Goal: Information Seeking & Learning: Find specific fact

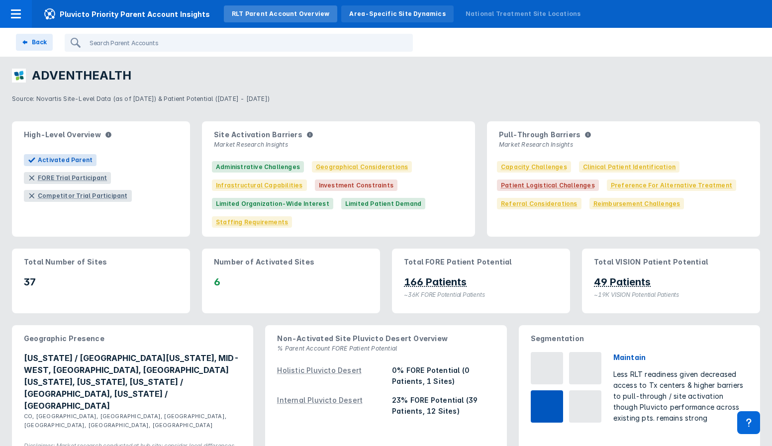
click at [360, 15] on div "Area-Specific Site Dynamics" at bounding box center [397, 13] width 96 height 9
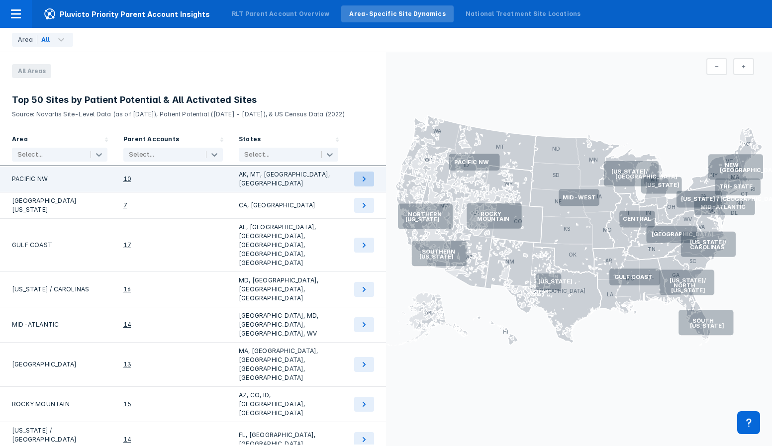
click at [371, 187] on button at bounding box center [364, 179] width 20 height 15
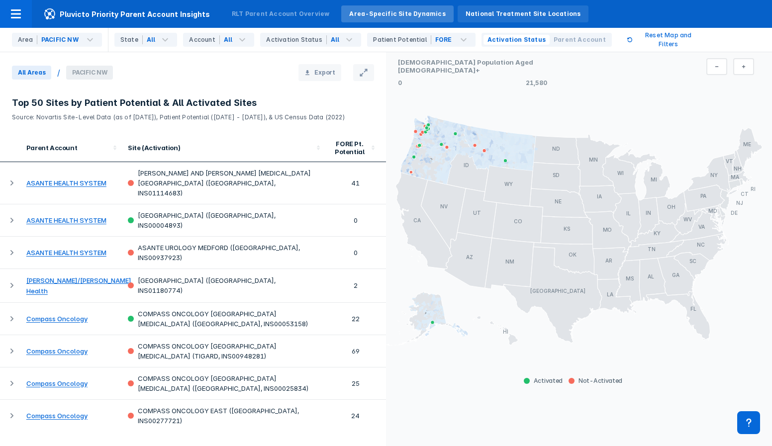
click at [477, 16] on div "National Treatment Site Locations" at bounding box center [523, 13] width 115 height 9
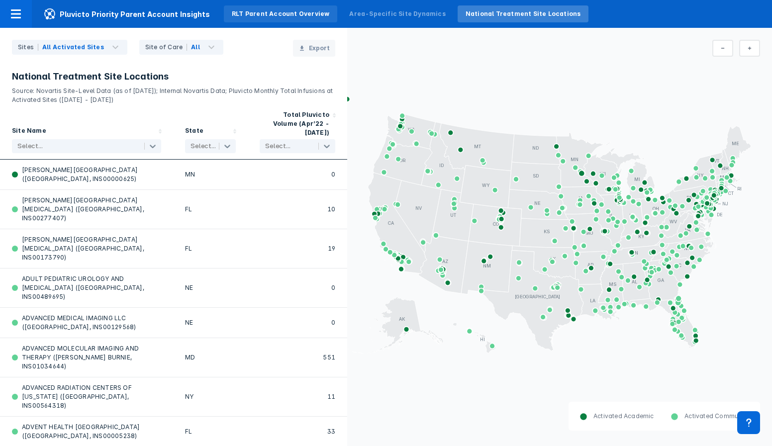
click at [232, 15] on div "RLT Parent Account Overview" at bounding box center [281, 13] width 98 height 9
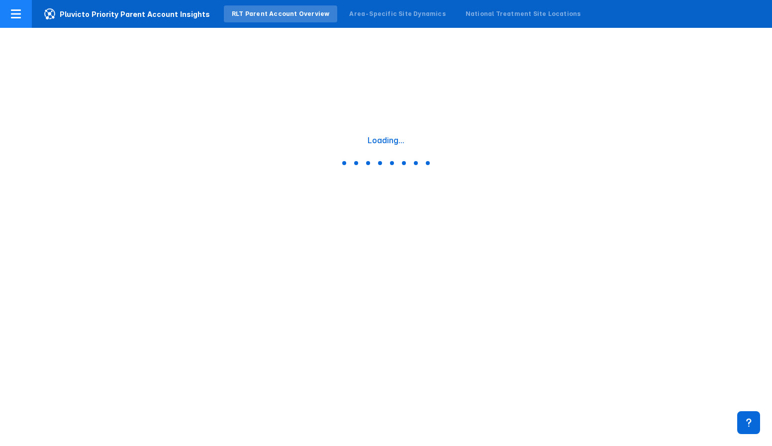
click at [14, 14] on icon at bounding box center [16, 13] width 10 height 9
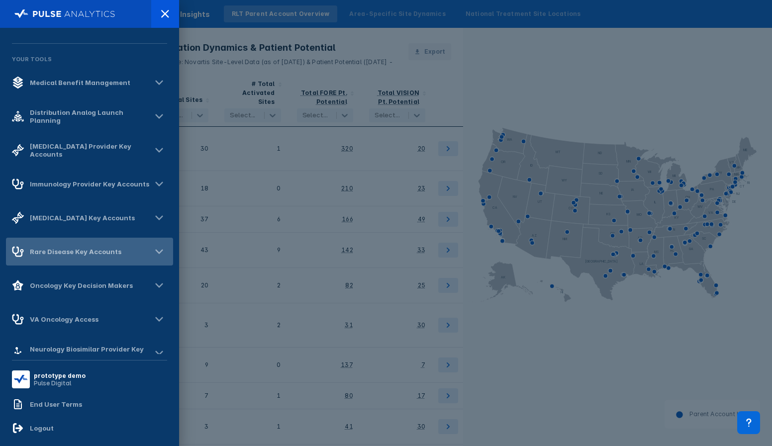
scroll to position [23, 0]
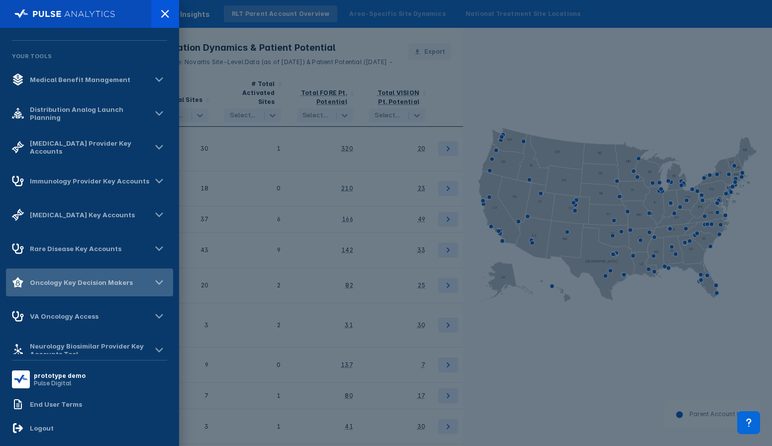
click at [42, 282] on div "Oncology Key Decision Makers" at bounding box center [81, 283] width 103 height 8
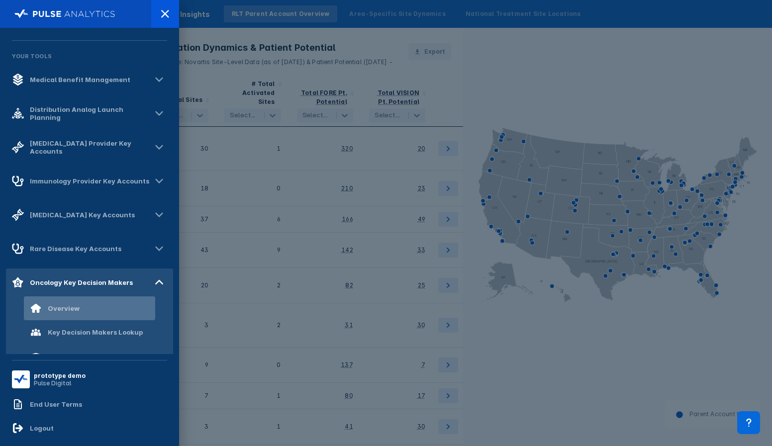
click at [51, 312] on div "Overview" at bounding box center [64, 309] width 32 height 8
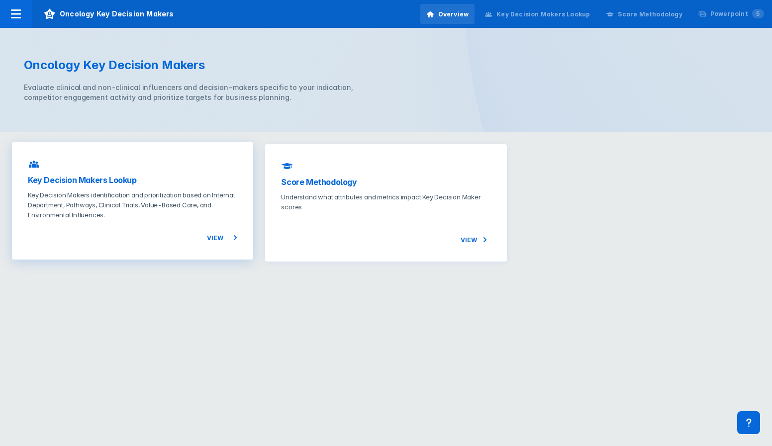
click at [205, 216] on p "Key Decision Makers identification and prioritization based on Internal Departm…" at bounding box center [132, 205] width 209 height 30
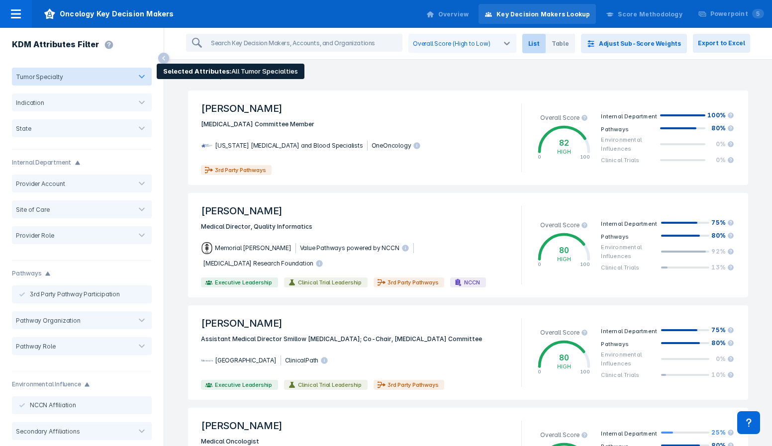
click at [127, 76] on div at bounding box center [97, 76] width 68 height 9
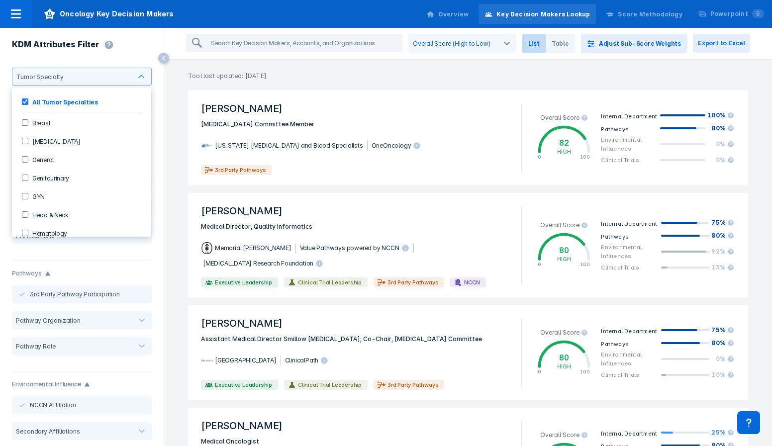
click at [99, 117] on div "Breast" at bounding box center [81, 122] width 131 height 16
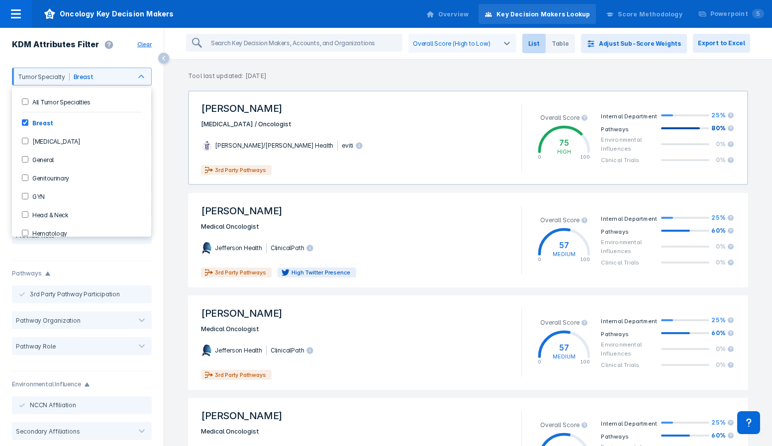
click at [444, 109] on span "[PERSON_NAME]" at bounding box center [355, 109] width 320 height 22
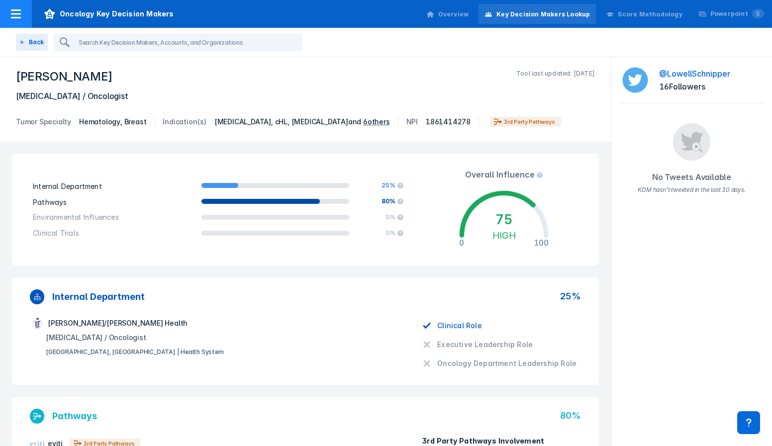
click at [15, 18] on icon at bounding box center [16, 13] width 10 height 9
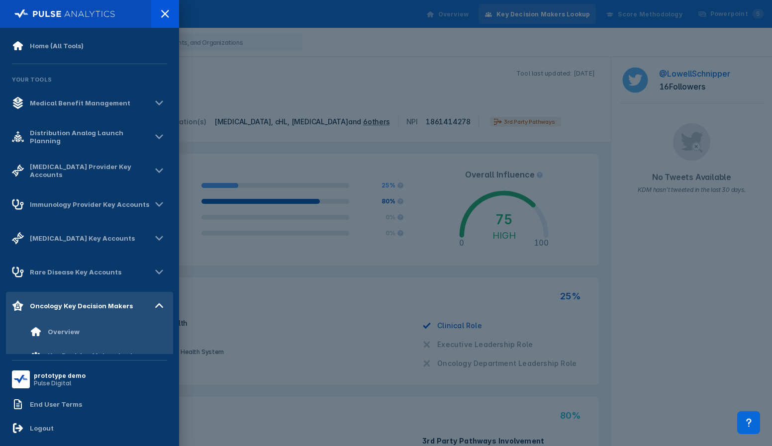
click at [318, 255] on div at bounding box center [386, 223] width 772 height 446
